Goal: Task Accomplishment & Management: Manage account settings

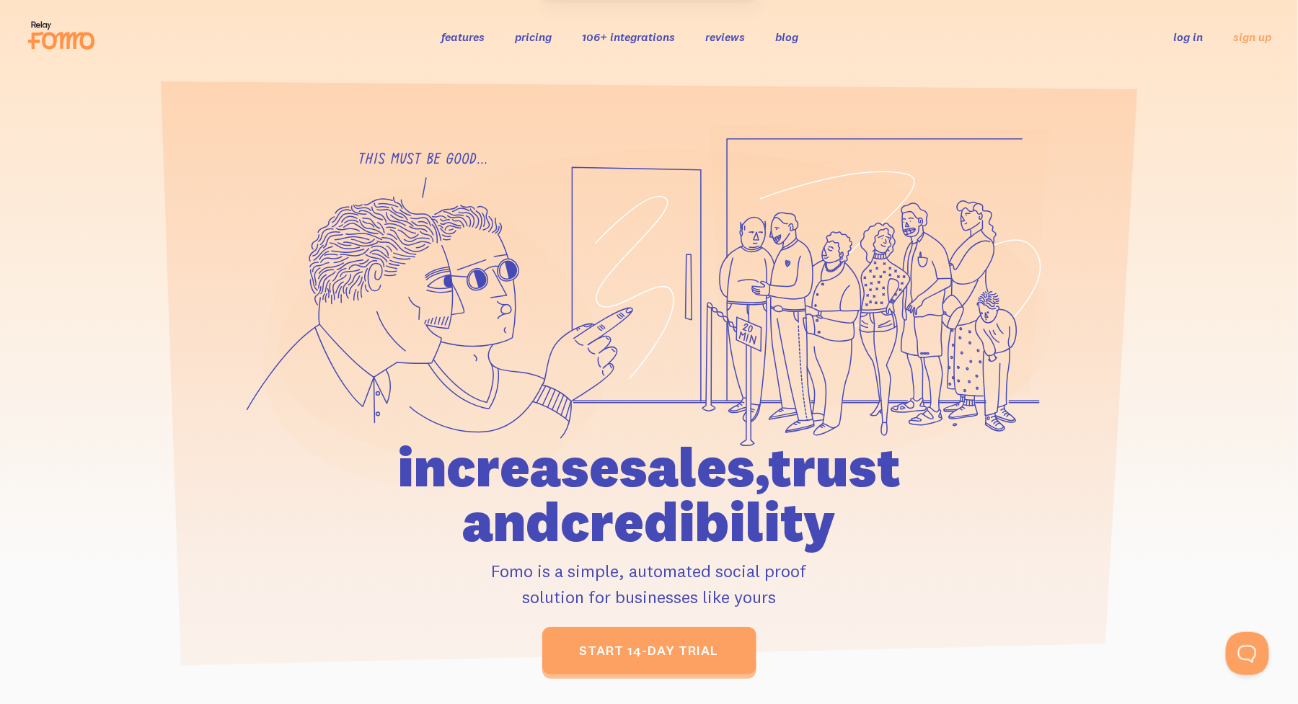
click at [1192, 40] on link "log in" at bounding box center [1189, 37] width 30 height 14
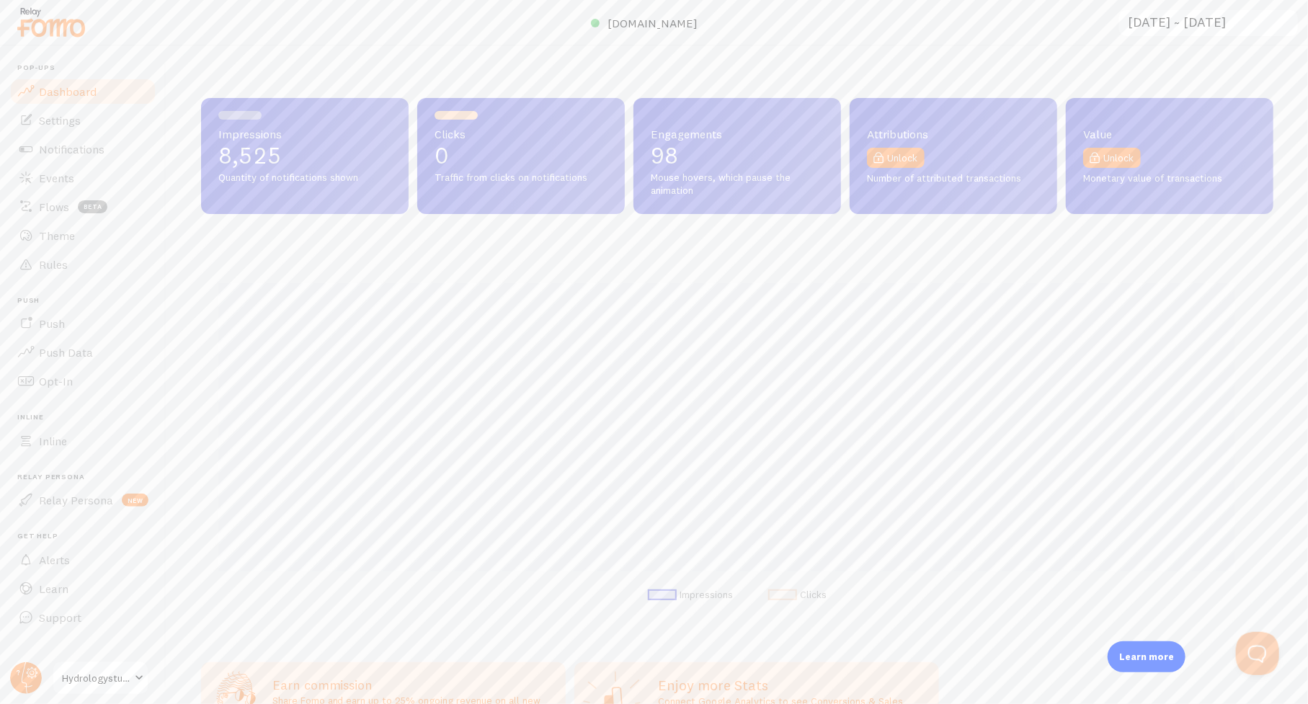
scroll to position [378, 1062]
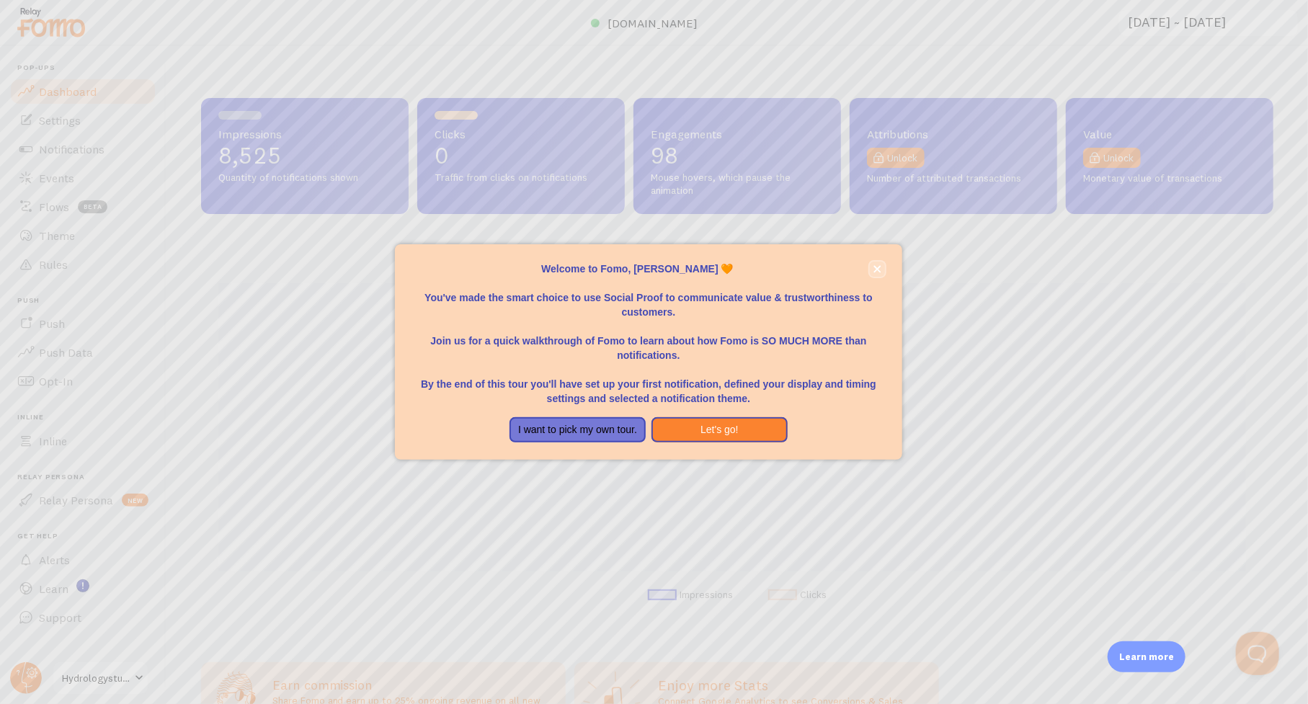
click at [881, 269] on icon "close," at bounding box center [878, 269] width 8 height 8
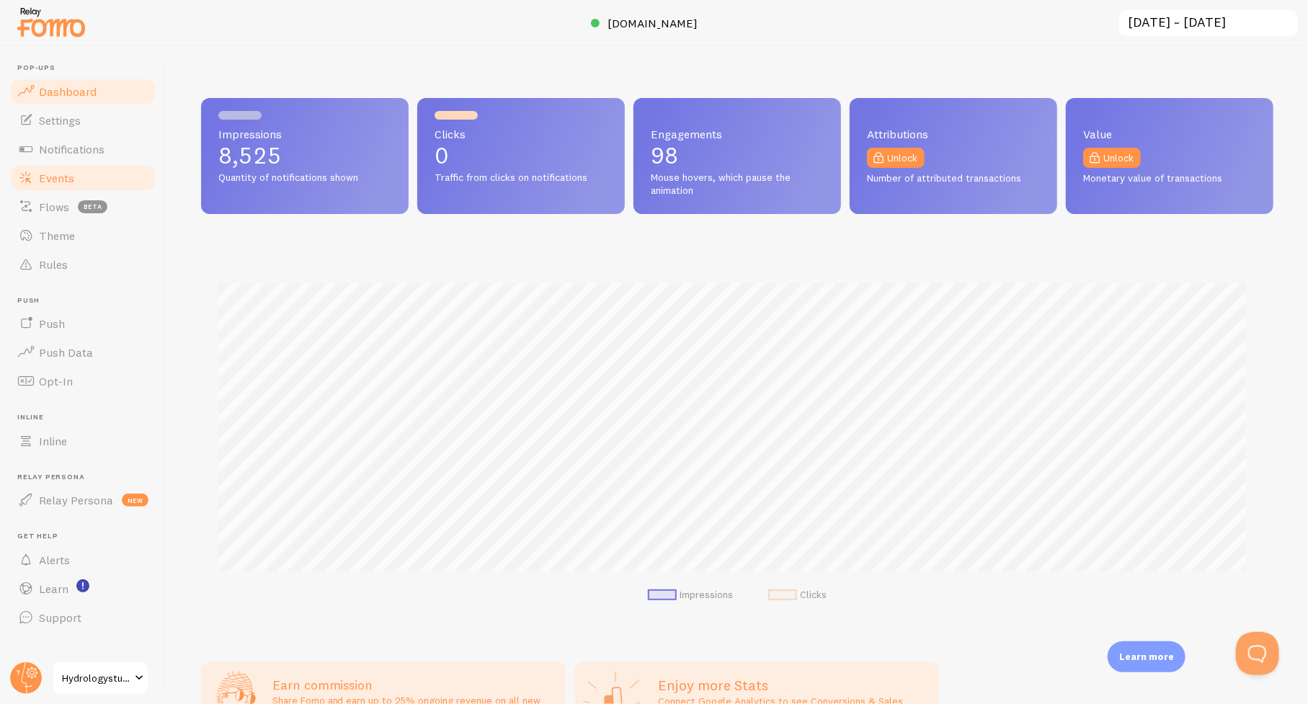
click at [62, 171] on span "Events" at bounding box center [56, 178] width 35 height 14
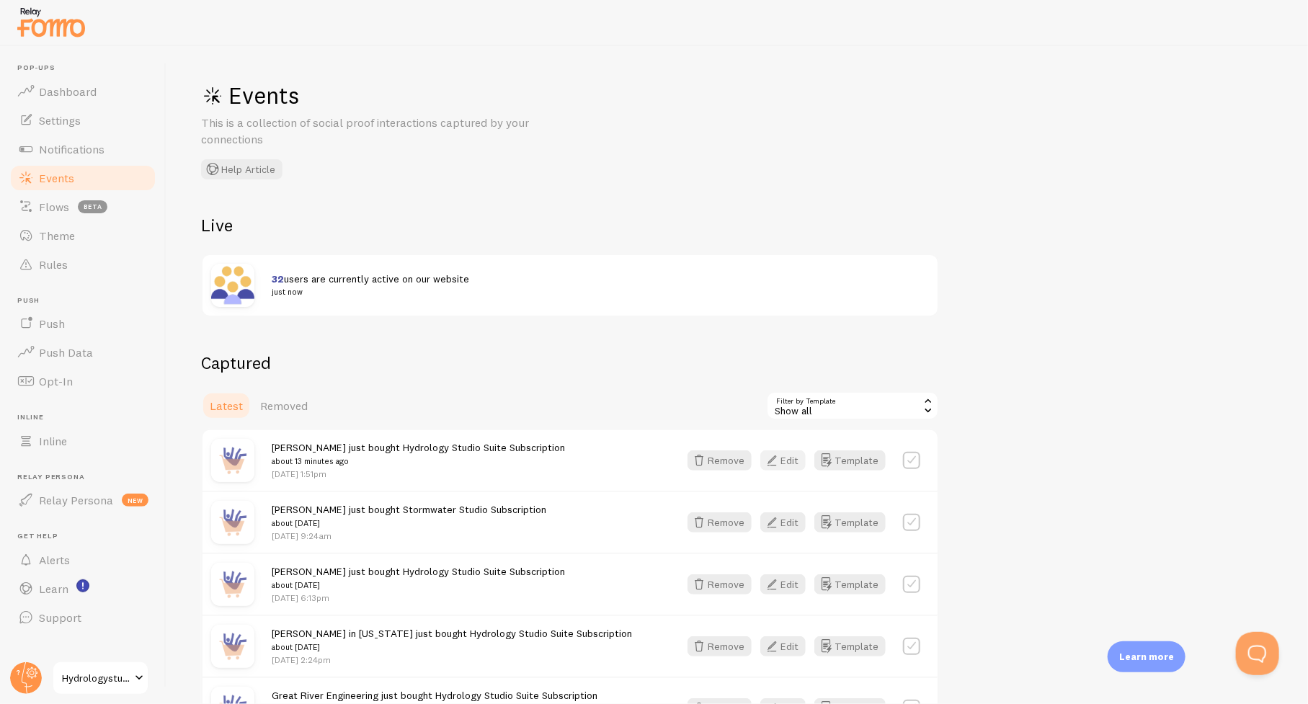
click at [791, 459] on button "Edit" at bounding box center [783, 461] width 45 height 20
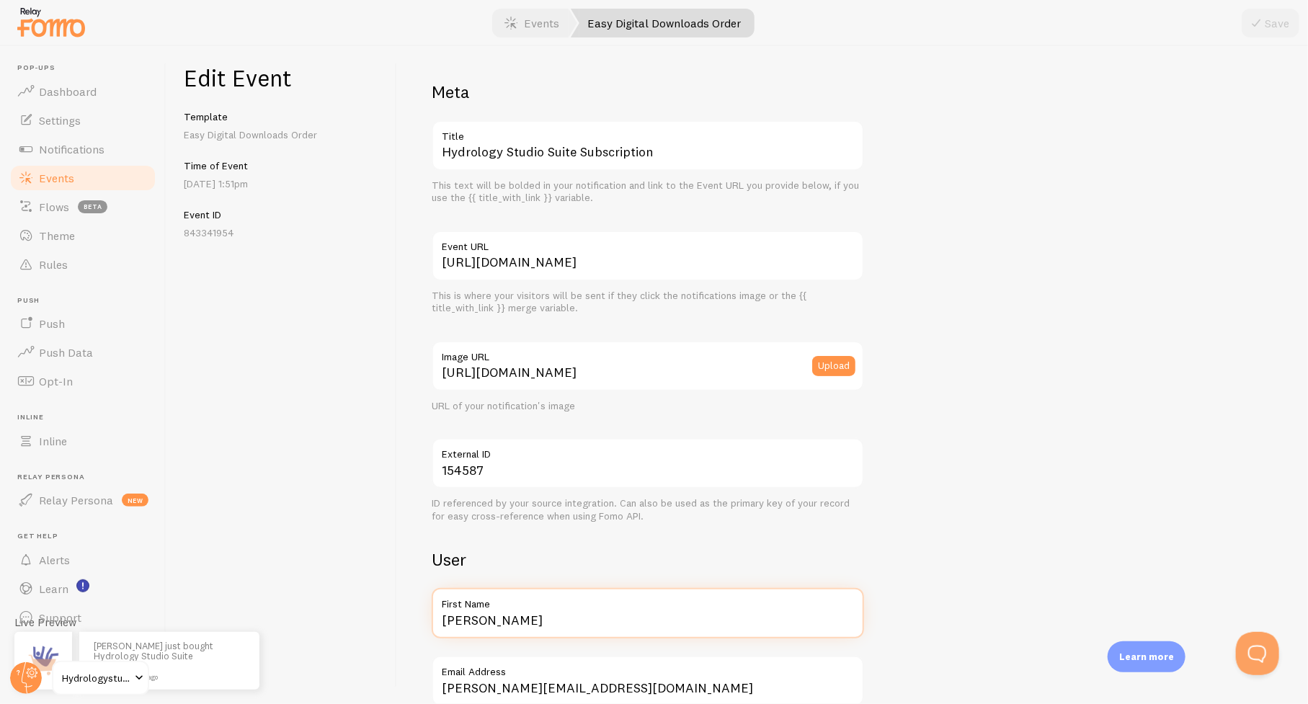
drag, startPoint x: 497, startPoint y: 623, endPoint x: 413, endPoint y: 623, distance: 83.6
click at [413, 623] on div "Meta Hydrology Studio Suite Subscription Title This text will be bolded in your…" at bounding box center [852, 375] width 911 height 658
paste input "LandTech Surveying & Planning"
type input "LandTech Surveying & Planning"
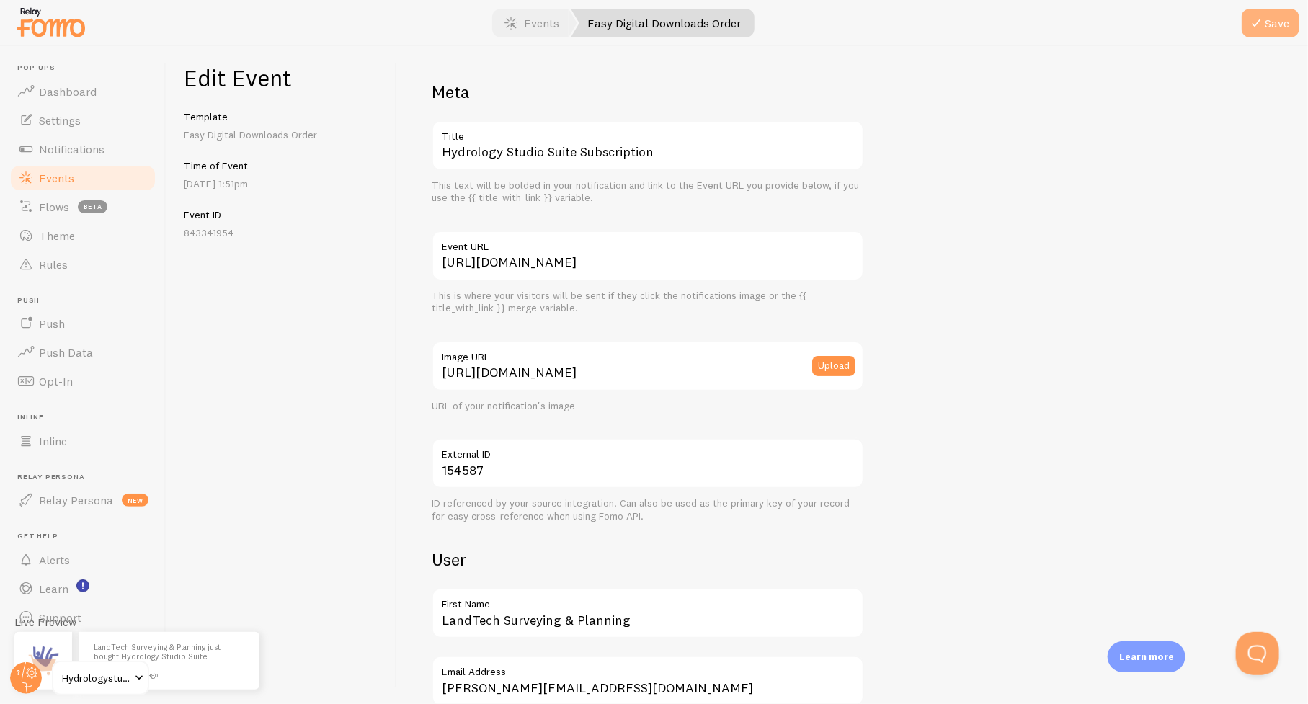
click at [1264, 24] on icon "submit" at bounding box center [1256, 22] width 17 height 17
click at [52, 178] on span "Events" at bounding box center [56, 178] width 35 height 14
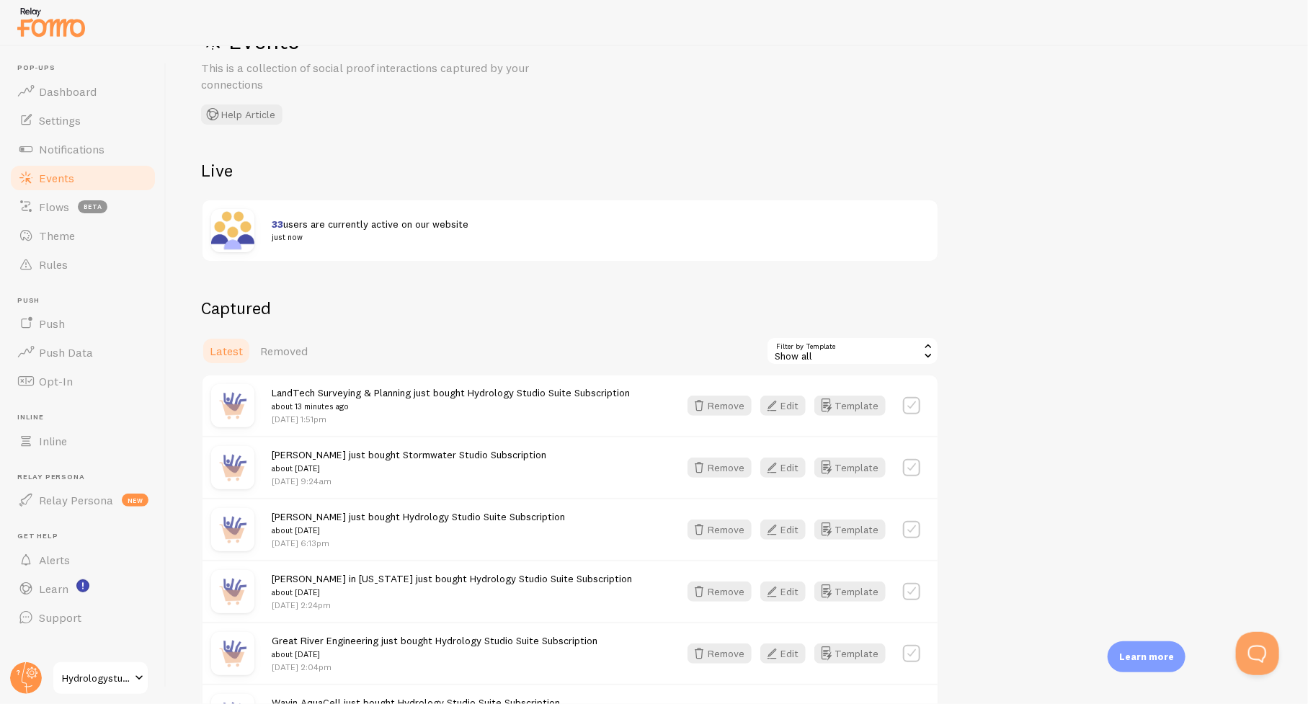
scroll to position [72, 0]
